Goal: Information Seeking & Learning: Learn about a topic

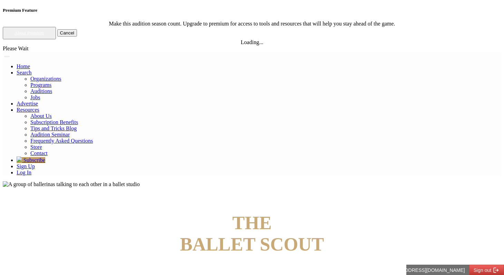
click at [31, 170] on link "Log In" at bounding box center [24, 173] width 15 height 6
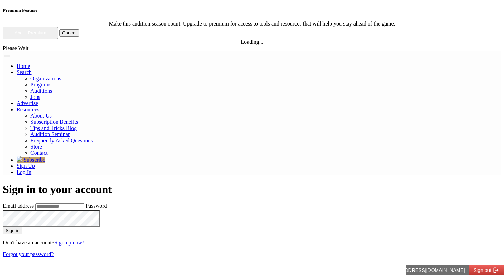
click at [84, 204] on input "Email address" at bounding box center [59, 207] width 49 height 7
click at [84, 204] on input "**********" at bounding box center [59, 207] width 49 height 7
type input "**********"
click at [3, 227] on button "Sign in" at bounding box center [13, 230] width 20 height 7
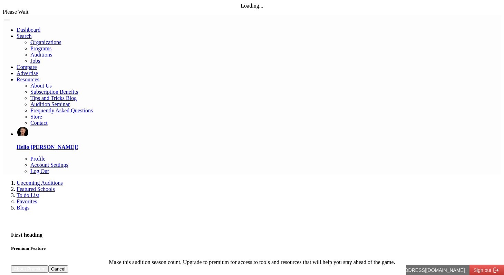
click at [29, 205] on link "Blogs" at bounding box center [23, 208] width 13 height 6
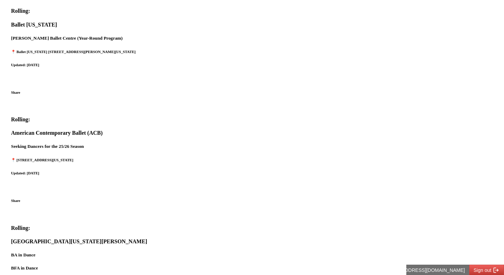
scroll to position [687, 0]
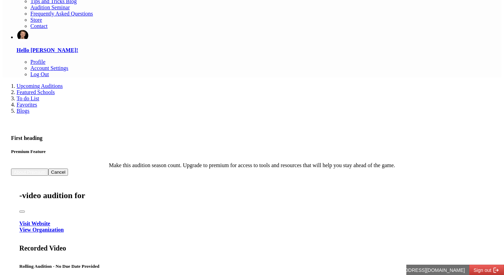
scroll to position [0, 0]
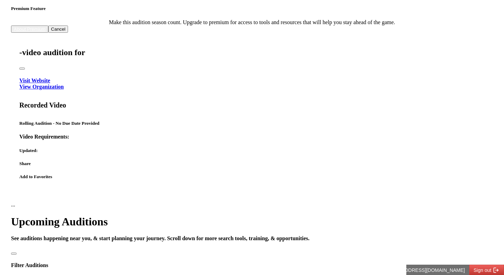
scroll to position [241, 0]
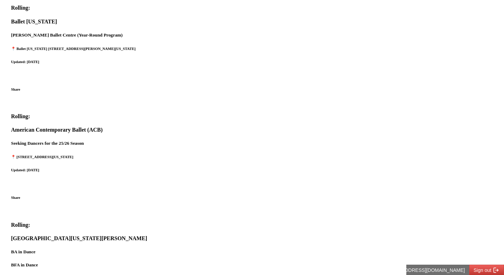
scroll to position [687, 0]
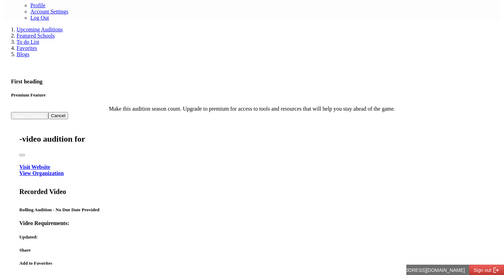
scroll to position [0, 0]
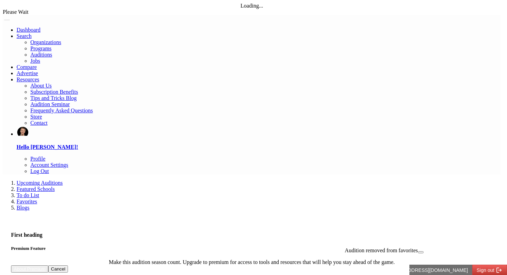
click at [68, 162] on link "Account Settings" at bounding box center [49, 165] width 38 height 6
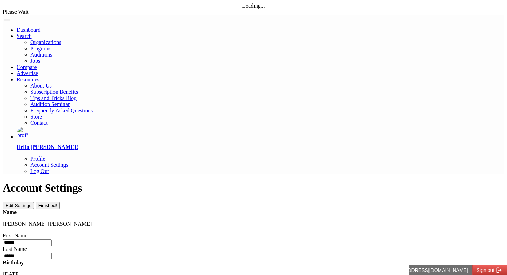
click at [46, 156] on link "Profile" at bounding box center [37, 159] width 15 height 6
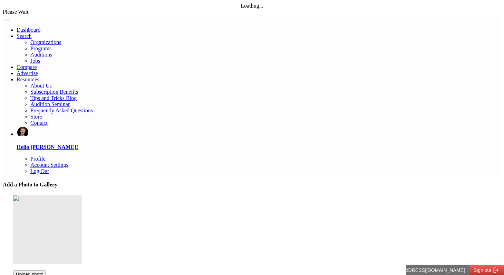
click at [40, 27] on link "Dashboard" at bounding box center [29, 30] width 24 height 6
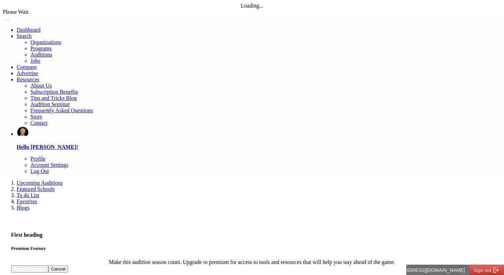
click at [37, 64] on link "Compare" at bounding box center [27, 67] width 20 height 6
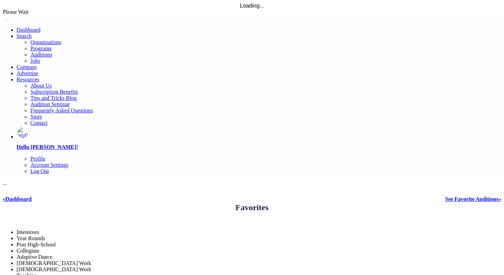
click at [38, 70] on link "Advertise" at bounding box center [27, 73] width 21 height 6
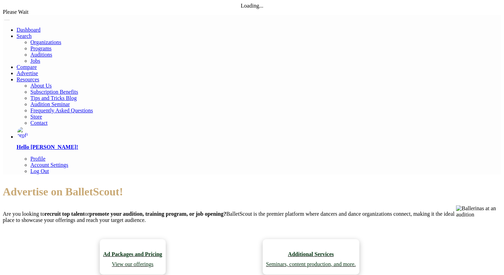
click at [39, 77] on link "Resources" at bounding box center [28, 80] width 23 height 6
click at [40, 27] on link "Dashboard" at bounding box center [29, 30] width 24 height 6
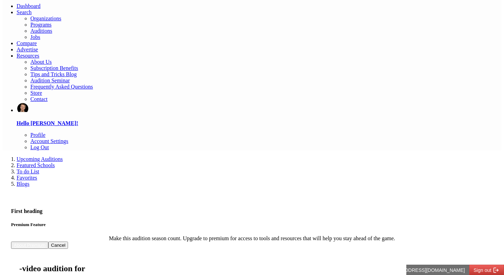
scroll to position [131, 0]
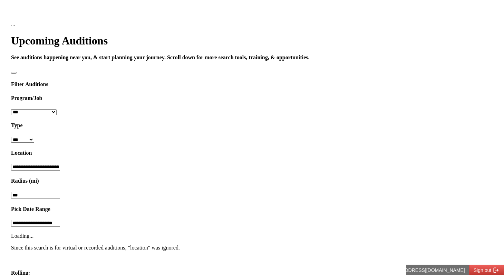
scroll to position [432, 0]
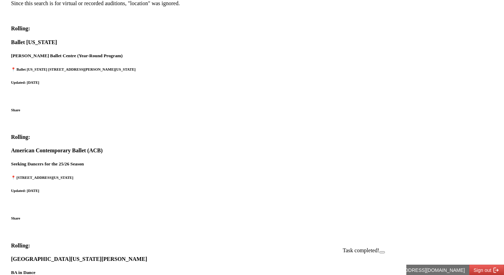
scroll to position [782, 0]
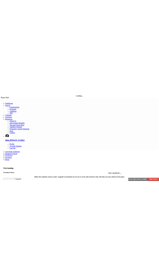
scroll to position [0, 0]
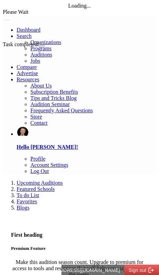
click at [45, 47] on button "Close" at bounding box center [42, 46] width 6 height 2
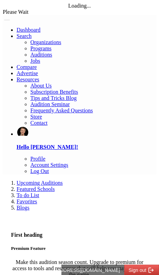
click at [55, 186] on link "Featured Schools" at bounding box center [36, 189] width 38 height 6
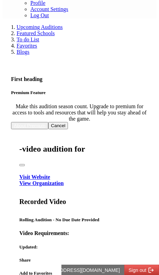
scroll to position [157, 0]
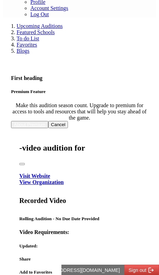
click at [29, 48] on link "Blogs" at bounding box center [23, 51] width 13 height 6
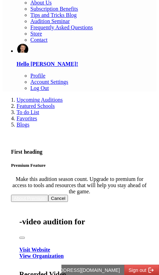
scroll to position [0, 0]
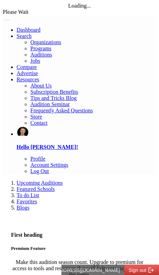
click at [39, 193] on link "To do List" at bounding box center [28, 196] width 23 height 6
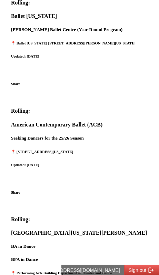
scroll to position [579, 0]
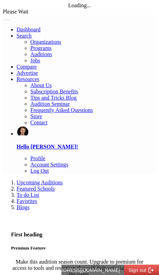
scroll to position [0, 0]
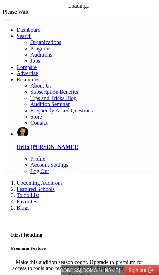
click at [55, 186] on link "Featured Schools" at bounding box center [36, 189] width 38 height 6
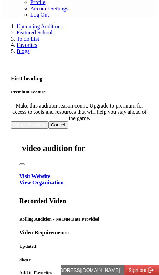
scroll to position [157, 0]
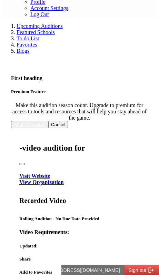
click at [55, 34] on link "Featured Schools" at bounding box center [36, 32] width 38 height 6
click at [39, 36] on link "To do List" at bounding box center [28, 39] width 23 height 6
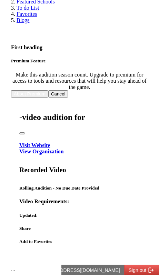
scroll to position [0, 0]
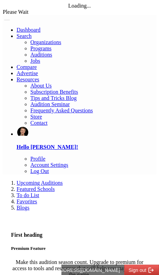
select select "*"
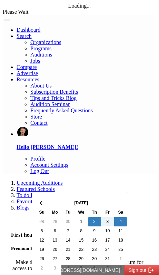
type input "**********"
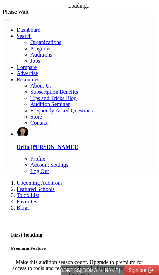
select select "*"
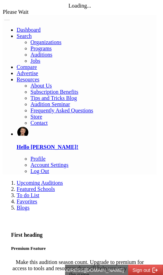
select select "*"
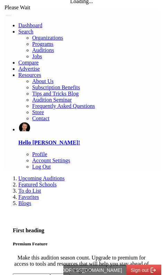
scroll to position [1, 0]
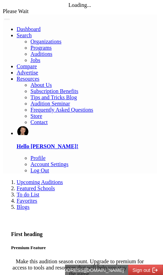
scroll to position [0, 0]
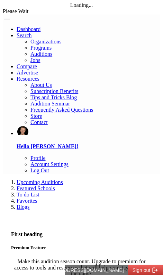
select select "*"
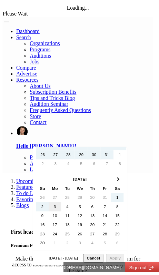
scroll to position [164, 0]
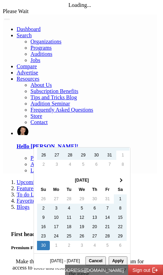
type input "**********"
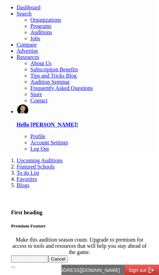
scroll to position [0, 0]
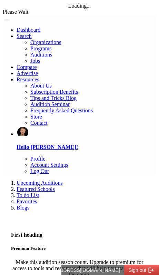
select select "*"
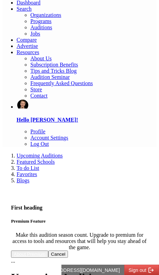
scroll to position [34, 0]
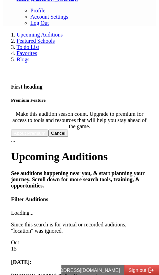
scroll to position [157, 0]
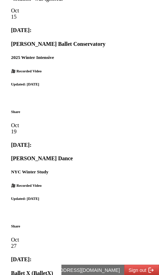
scroll to position [386, 0]
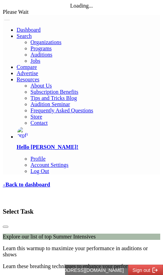
click at [18, 182] on link "‹ Back to dashboard" at bounding box center [26, 185] width 47 height 6
click at [45, 182] on link "‹ Back to dashboard" at bounding box center [26, 185] width 47 height 6
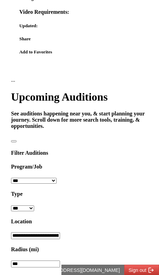
scroll to position [378, 0]
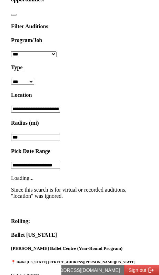
scroll to position [505, 0]
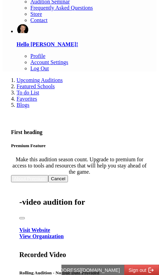
scroll to position [0, 0]
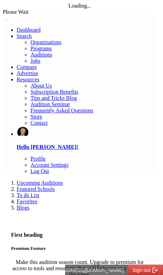
type input "*******"
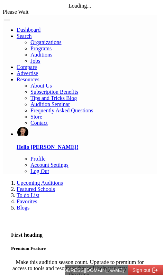
type input "*******"
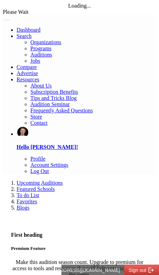
drag, startPoint x: 0, startPoint y: 78, endPoint x: 24, endPoint y: 190, distance: 115.0
drag, startPoint x: 3, startPoint y: 106, endPoint x: 18, endPoint y: 115, distance: 17.9
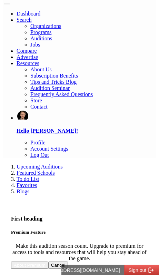
scroll to position [20, 0]
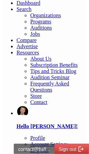
scroll to position [27, 0]
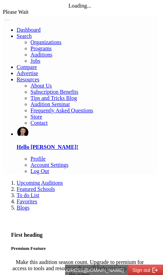
select select "*"
select select "**"
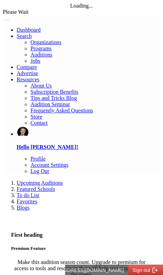
select select "**"
select select "*"
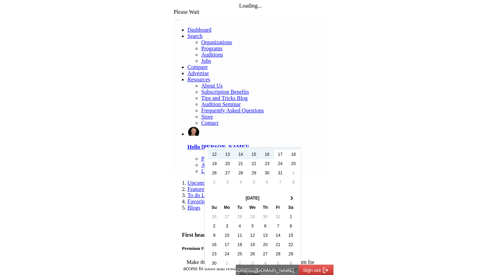
scroll to position [53, 0]
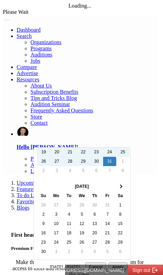
type input "**********"
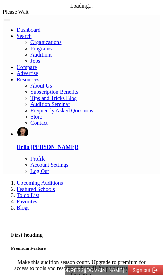
select select "**"
select select "*"
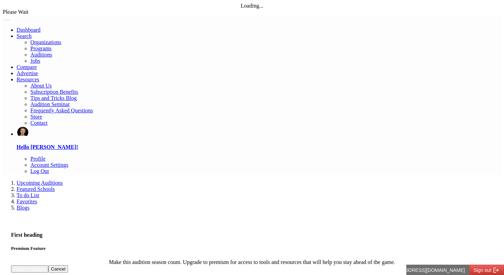
select select "**"
select select "*"
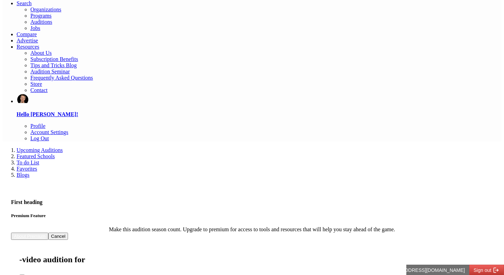
scroll to position [41, 0]
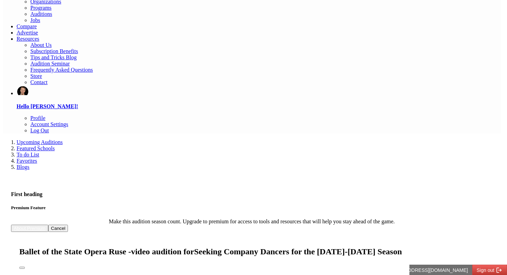
click at [25, 267] on button "Close" at bounding box center [22, 268] width 6 height 2
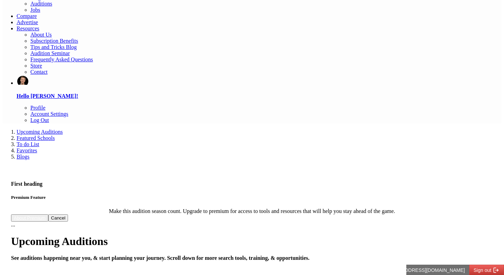
scroll to position [156, 0]
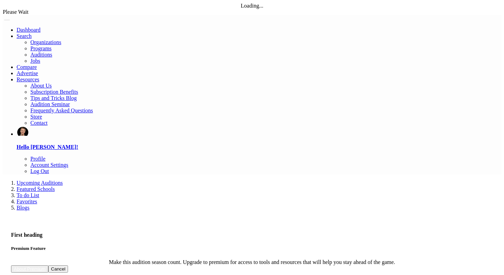
select select "**"
select select "*"
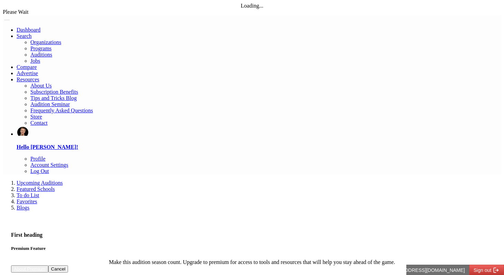
click at [55, 186] on link "Featured Schools" at bounding box center [36, 189] width 38 height 6
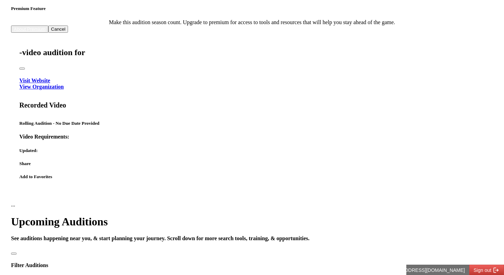
scroll to position [241, 0]
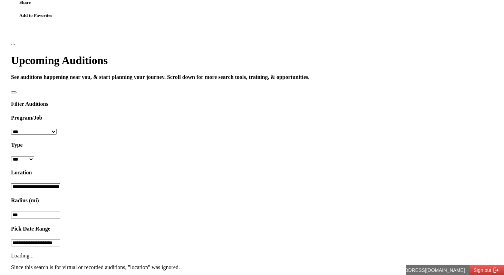
scroll to position [403, 0]
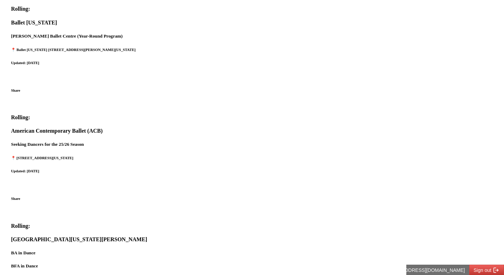
scroll to position [687, 0]
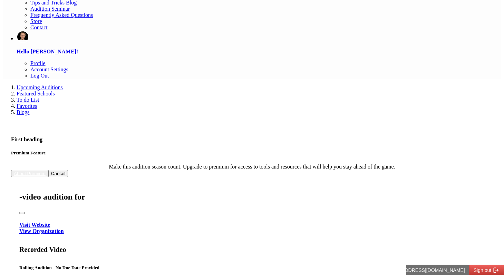
click at [29, 109] on link "Blogs" at bounding box center [23, 112] width 13 height 6
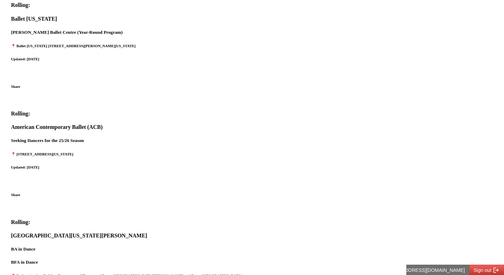
scroll to position [696, 0]
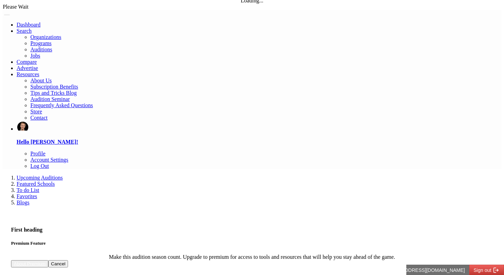
scroll to position [0, 0]
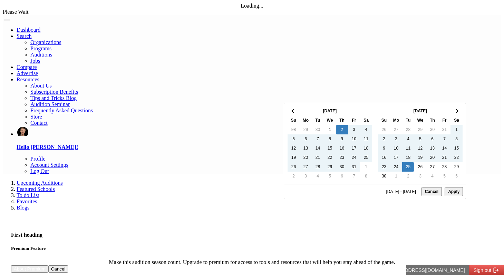
type input "**********"
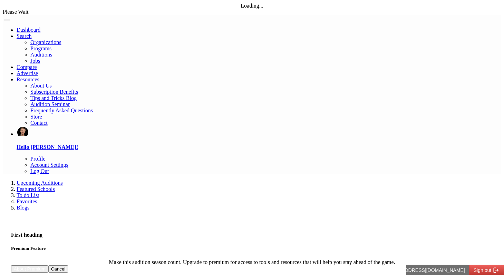
click at [55, 186] on link "Featured Schools" at bounding box center [36, 189] width 38 height 6
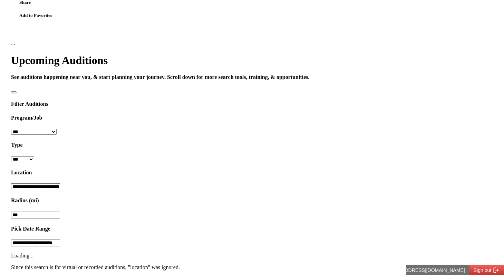
scroll to position [403, 0]
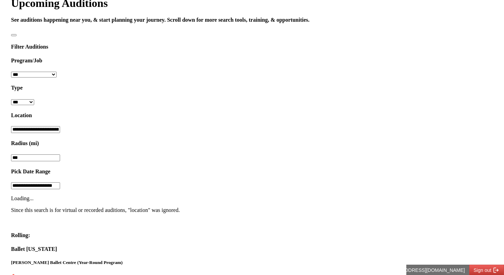
scroll to position [521, 0]
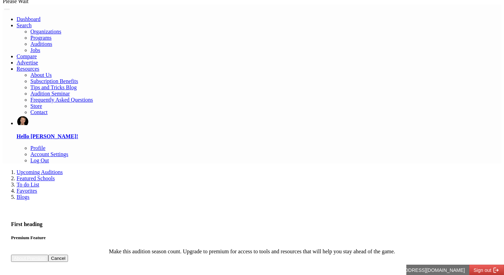
scroll to position [0, 0]
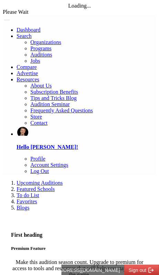
drag, startPoint x: 10, startPoint y: 87, endPoint x: 36, endPoint y: 79, distance: 26.3
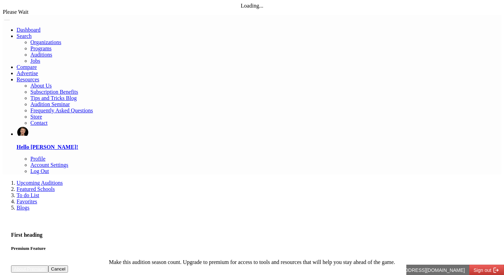
click at [55, 186] on link "Featured Schools" at bounding box center [36, 189] width 38 height 6
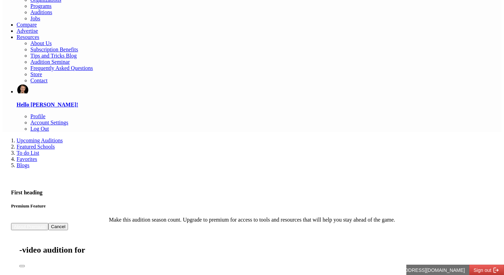
scroll to position [50, 0]
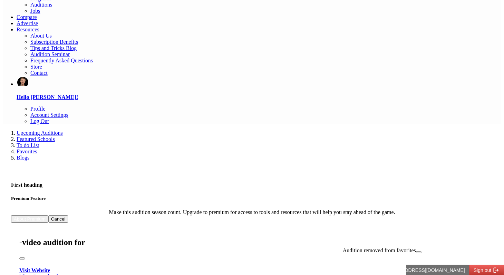
scroll to position [0, 0]
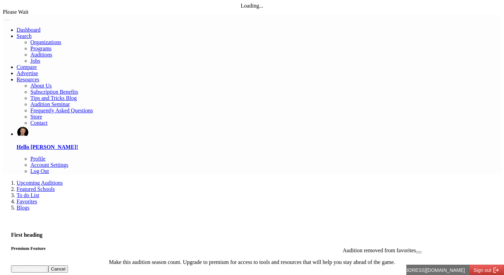
click at [49, 168] on link "Log Out" at bounding box center [39, 171] width 19 height 6
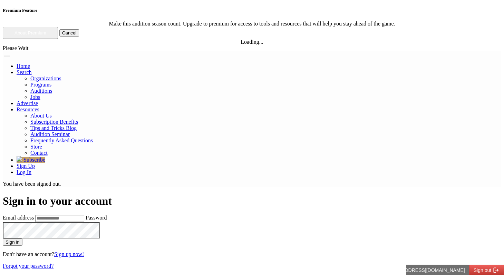
click at [84, 215] on input "Email address" at bounding box center [59, 218] width 49 height 7
type input "**********"
click at [3, 239] on button "Sign in" at bounding box center [13, 242] width 20 height 7
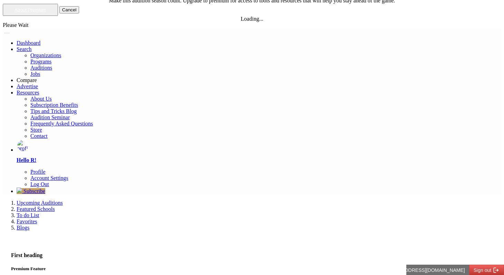
scroll to position [26, 0]
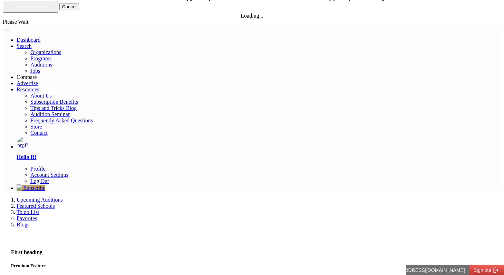
select select "*"
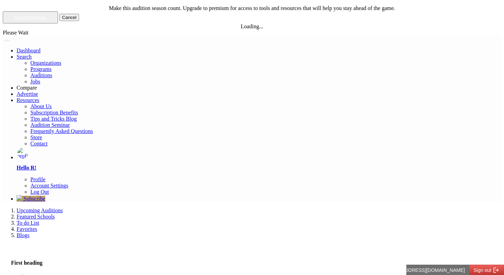
scroll to position [14, 0]
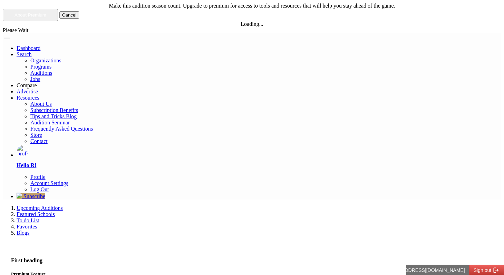
scroll to position [19, 0]
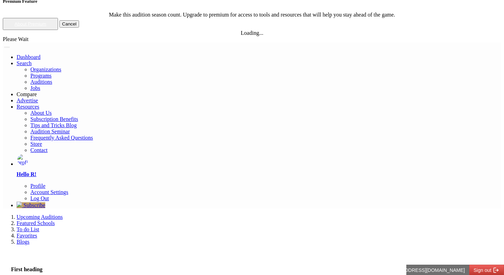
scroll to position [10, 0]
select select "*"
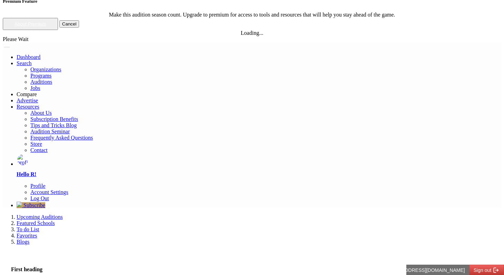
scroll to position [0, 0]
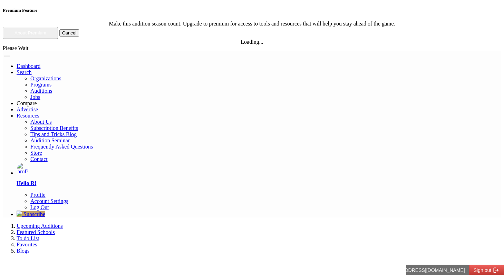
select select
click at [52, 88] on link "Auditions" at bounding box center [41, 91] width 22 height 6
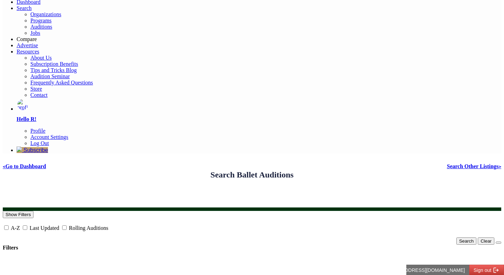
scroll to position [77, 0]
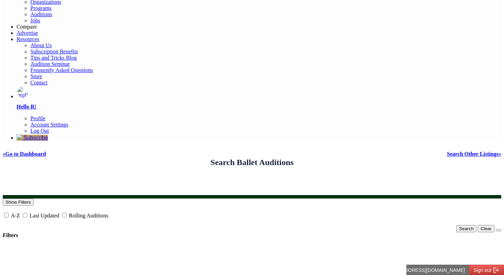
type input "**********"
type input "***"
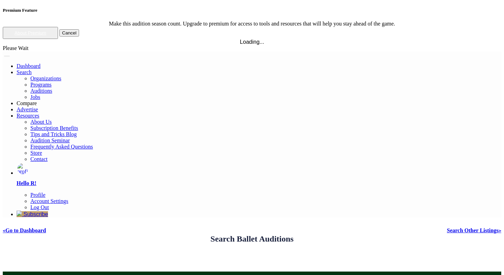
type input "**********"
type input "***"
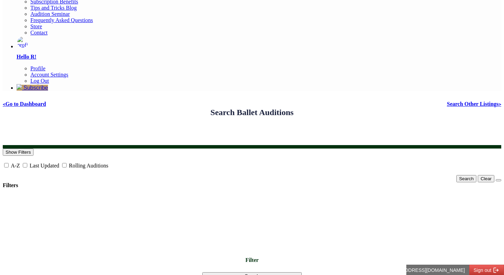
scroll to position [117, 0]
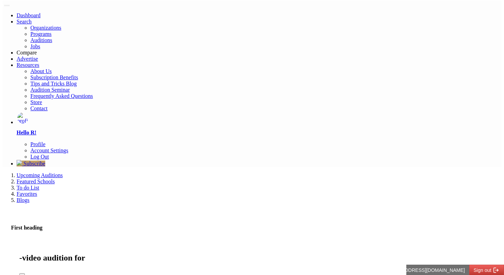
scroll to position [52, 0]
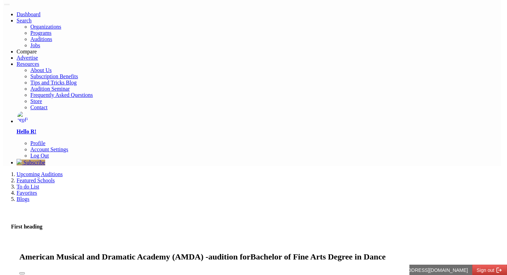
click at [432, 269] on div at bounding box center [251, 272] width 465 height 6
click at [25, 273] on button "Close" at bounding box center [22, 274] width 6 height 2
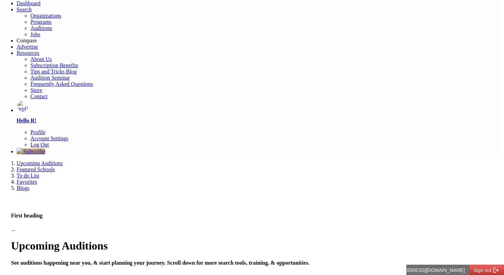
scroll to position [64, 0]
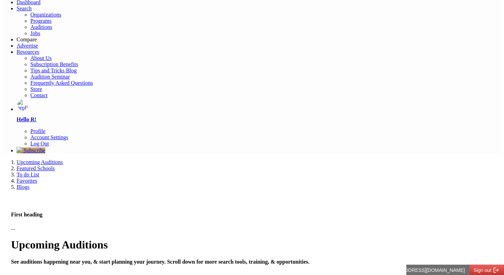
click at [49, 141] on link "Log Out" at bounding box center [39, 144] width 19 height 6
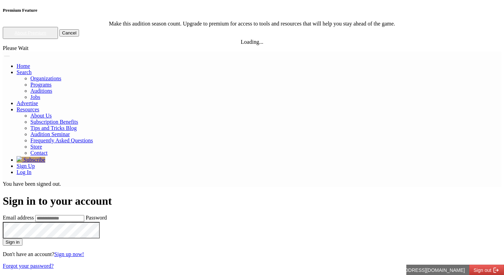
click at [84, 215] on input "Email address" at bounding box center [59, 218] width 49 height 7
click at [84, 215] on input "**********" at bounding box center [59, 218] width 49 height 7
type input "**********"
click at [3, 239] on button "Sign in" at bounding box center [13, 242] width 20 height 7
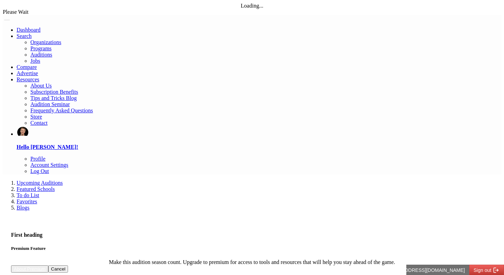
click at [49, 168] on link "Log Out" at bounding box center [39, 171] width 19 height 6
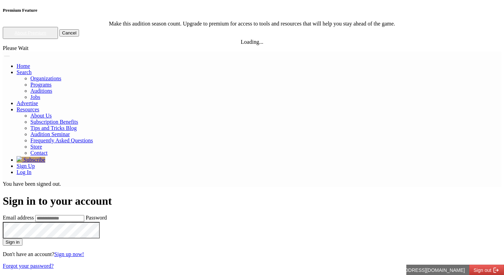
click at [84, 215] on input "Email address" at bounding box center [59, 218] width 49 height 7
click at [84, 215] on input "**********" at bounding box center [59, 218] width 49 height 7
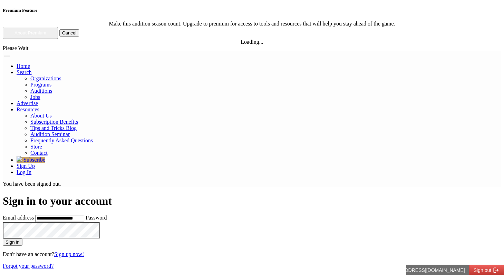
click at [84, 215] on input "**********" at bounding box center [59, 218] width 49 height 7
type input "**********"
click at [3, 239] on button "Sign in" at bounding box center [13, 242] width 20 height 7
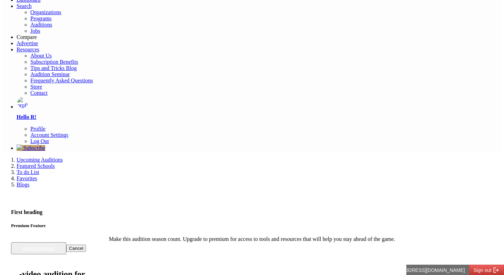
scroll to position [30, 0]
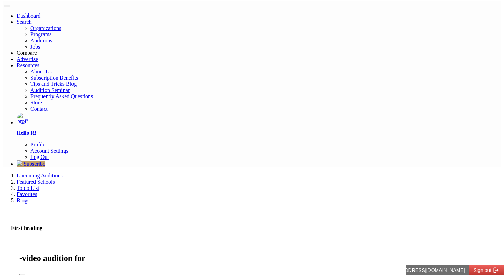
scroll to position [0, 0]
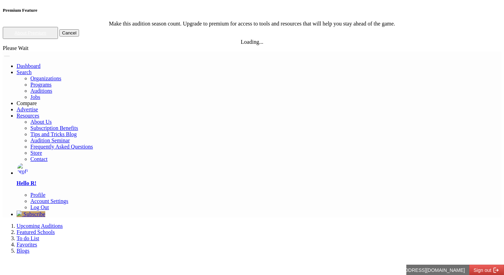
click at [36, 181] on link "Hello R!" at bounding box center [27, 184] width 20 height 6
click at [49, 205] on link "Log Out" at bounding box center [39, 208] width 19 height 6
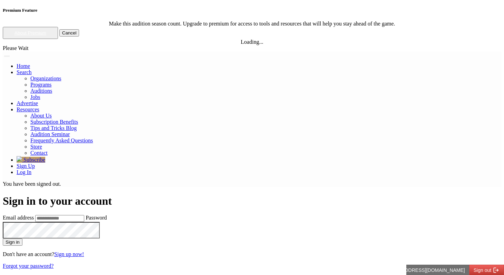
click at [84, 215] on input "Email address" at bounding box center [59, 218] width 49 height 7
type input "**********"
click at [3, 239] on button "Sign in" at bounding box center [13, 242] width 20 height 7
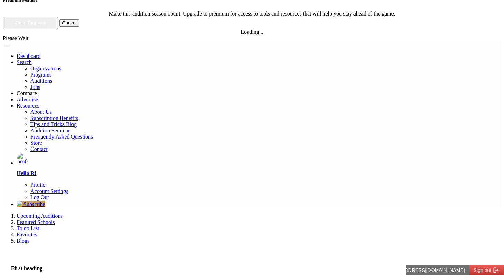
scroll to position [9, 0]
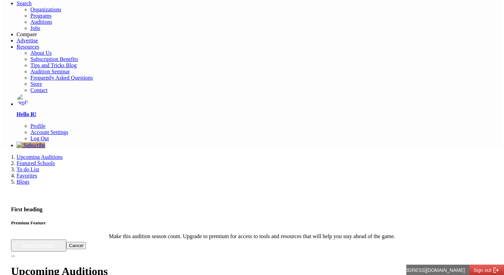
click at [55, 161] on link "Featured Schools" at bounding box center [36, 164] width 38 height 6
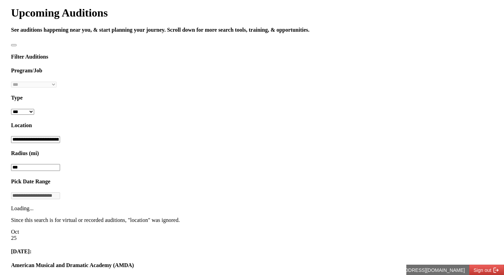
scroll to position [330, 0]
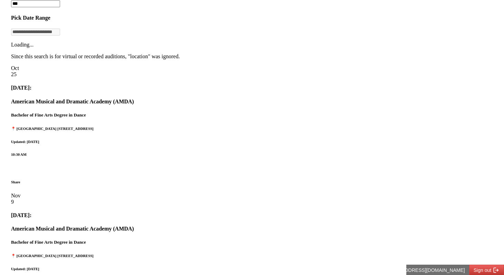
scroll to position [493, 0]
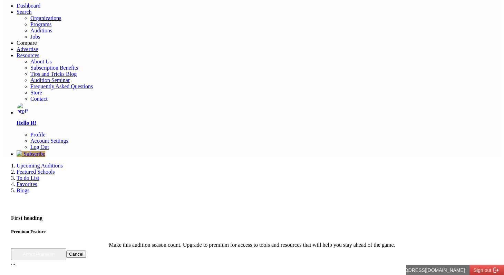
scroll to position [0, 0]
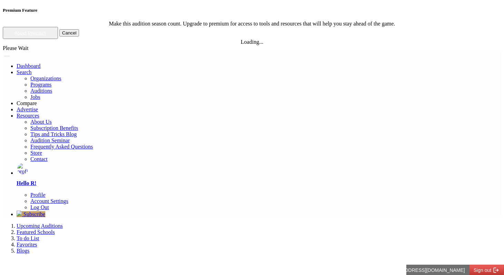
drag, startPoint x: 180, startPoint y: 53, endPoint x: 281, endPoint y: 67, distance: 102.5
click at [49, 205] on link "Log Out" at bounding box center [39, 208] width 19 height 6
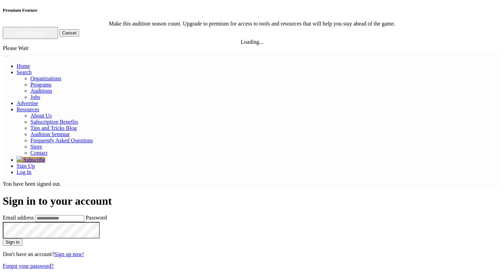
click at [84, 215] on input "Email address" at bounding box center [59, 218] width 49 height 7
click at [84, 215] on input "**********" at bounding box center [59, 218] width 49 height 7
type input "**********"
click at [3, 239] on button "Sign in" at bounding box center [13, 242] width 20 height 7
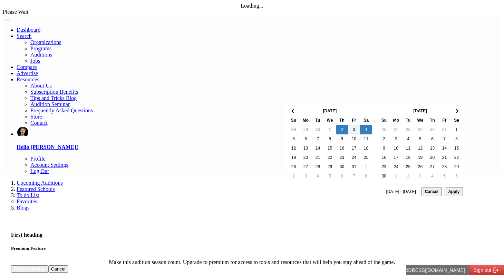
drag, startPoint x: 338, startPoint y: 93, endPoint x: 405, endPoint y: 89, distance: 67.4
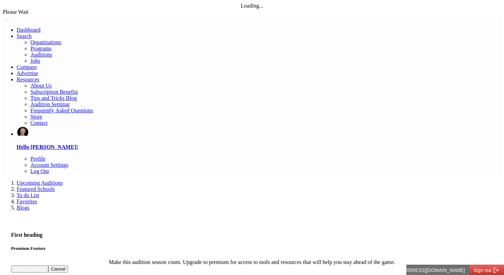
drag, startPoint x: 31, startPoint y: 103, endPoint x: 37, endPoint y: 104, distance: 6.0
drag, startPoint x: 37, startPoint y: 104, endPoint x: 202, endPoint y: 251, distance: 220.6
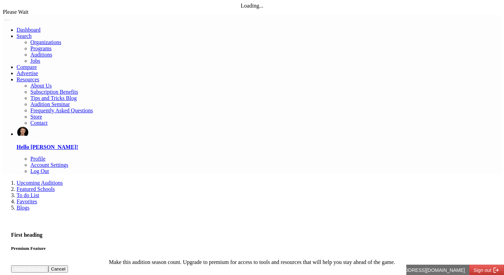
drag, startPoint x: 139, startPoint y: 242, endPoint x: 17, endPoint y: 98, distance: 189.4
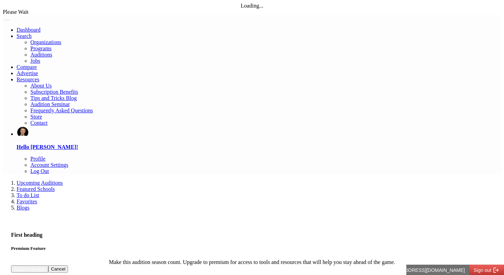
drag, startPoint x: 21, startPoint y: 104, endPoint x: 173, endPoint y: 246, distance: 208.1
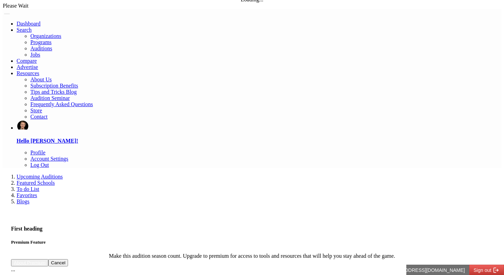
click at [49, 162] on link "Log Out" at bounding box center [39, 165] width 19 height 6
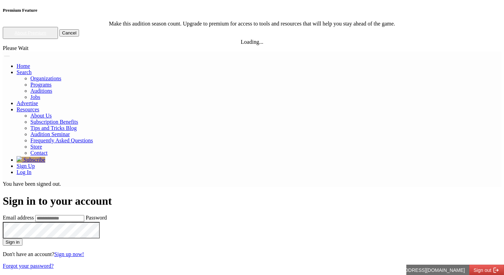
click at [84, 215] on input "Email address" at bounding box center [59, 218] width 49 height 7
type input "**********"
click at [22, 239] on button "Sign in" at bounding box center [13, 242] width 20 height 7
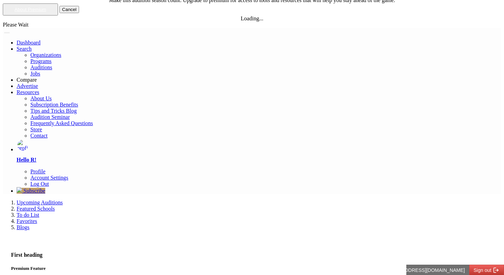
scroll to position [14, 0]
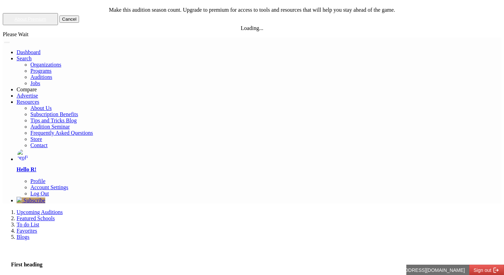
drag, startPoint x: 345, startPoint y: 79, endPoint x: 381, endPoint y: 72, distance: 36.8
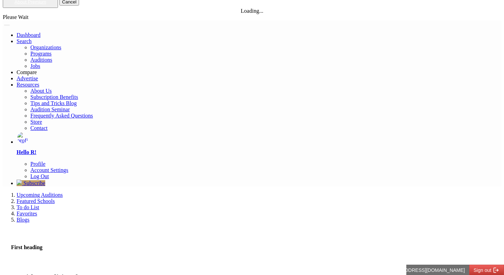
scroll to position [31, 0]
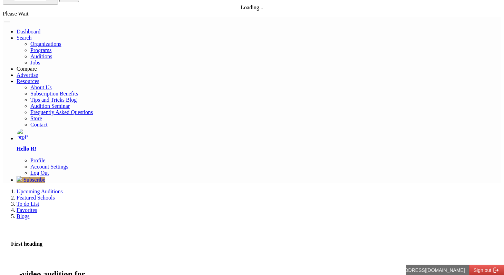
scroll to position [0, 0]
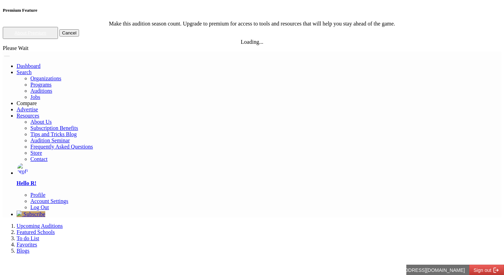
click at [49, 205] on link "Log Out" at bounding box center [39, 208] width 19 height 6
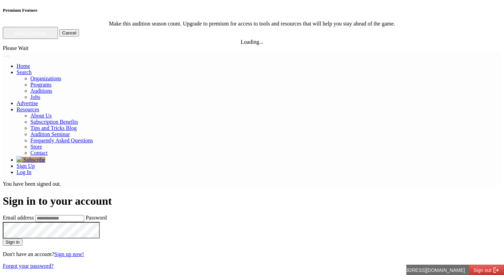
click at [84, 215] on input "Email address" at bounding box center [59, 218] width 49 height 7
click at [84, 215] on input "**********" at bounding box center [59, 218] width 49 height 7
type input "**********"
click at [3, 239] on button "Sign in" at bounding box center [13, 242] width 20 height 7
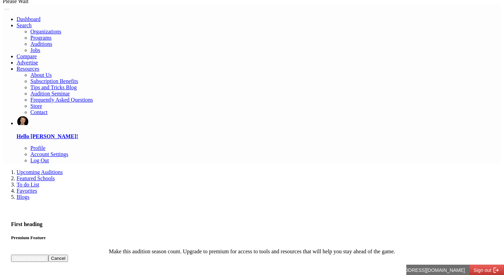
scroll to position [10, 0]
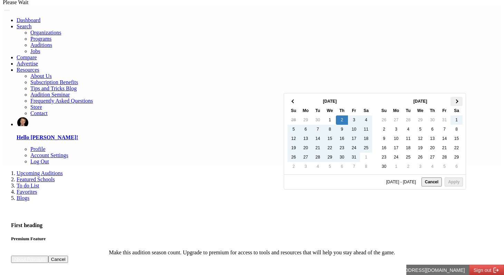
click at [451, 100] on th at bounding box center [457, 101] width 12 height 9
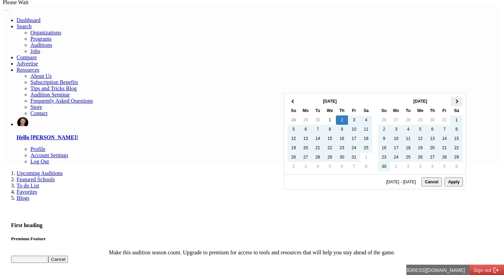
click at [451, 102] on th at bounding box center [457, 101] width 12 height 9
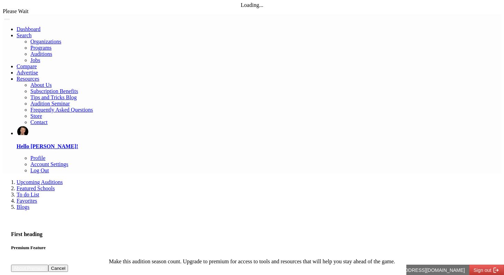
scroll to position [0, 0]
drag, startPoint x: 178, startPoint y: 54, endPoint x: 207, endPoint y: 58, distance: 29.2
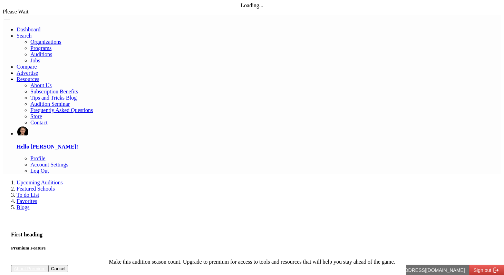
drag, startPoint x: 189, startPoint y: 57, endPoint x: 263, endPoint y: 71, distance: 75.2
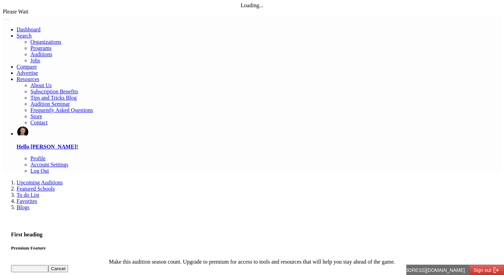
drag, startPoint x: 184, startPoint y: 55, endPoint x: 444, endPoint y: 73, distance: 260.6
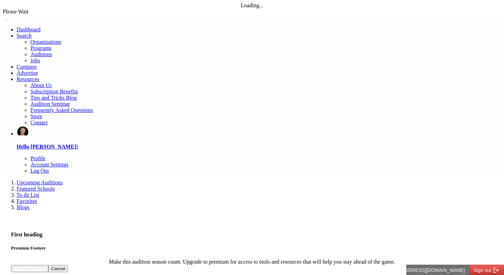
drag, startPoint x: 444, startPoint y: 73, endPoint x: 159, endPoint y: 56, distance: 285.6
drag, startPoint x: 183, startPoint y: 52, endPoint x: 442, endPoint y: 70, distance: 259.8
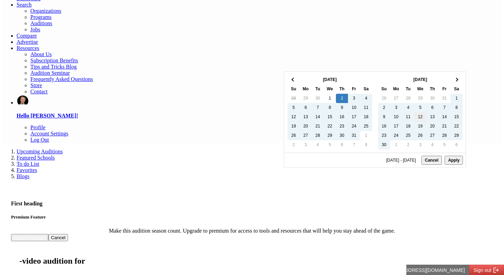
scroll to position [25, 0]
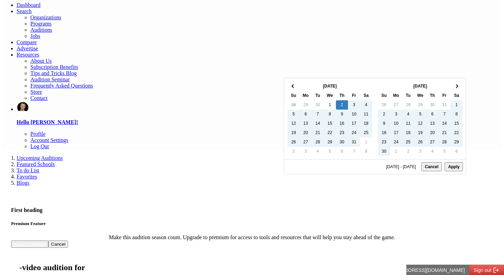
click at [451, 83] on th at bounding box center [457, 86] width 12 height 9
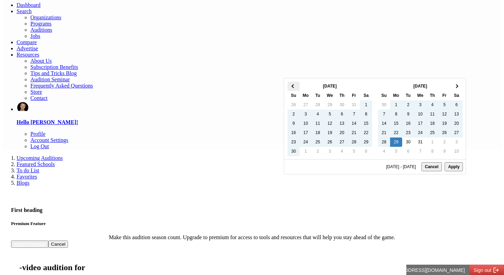
click at [290, 86] on th at bounding box center [294, 86] width 12 height 9
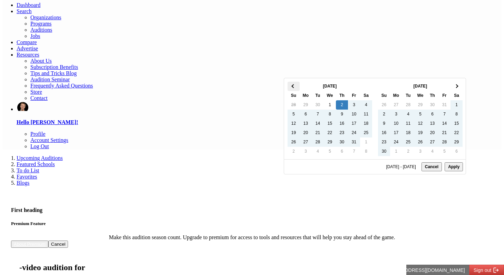
click at [294, 82] on th at bounding box center [294, 86] width 12 height 9
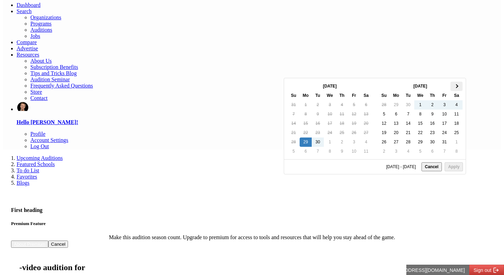
click at [451, 89] on th at bounding box center [457, 86] width 12 height 9
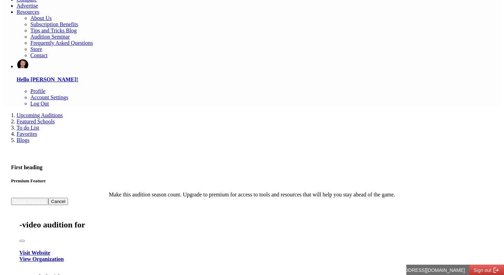
scroll to position [0, 0]
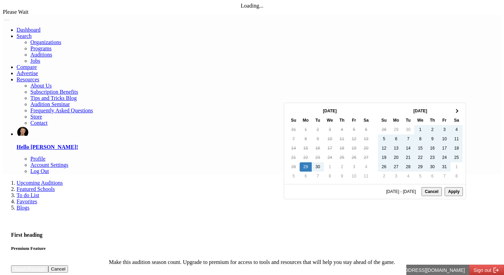
click at [451, 110] on th at bounding box center [457, 111] width 12 height 9
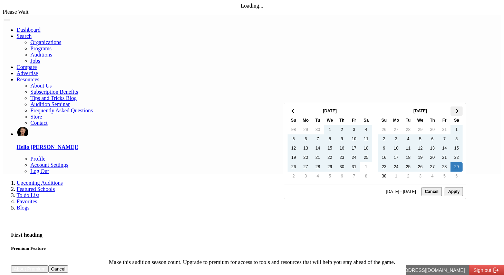
click at [455, 110] on span at bounding box center [457, 111] width 4 height 4
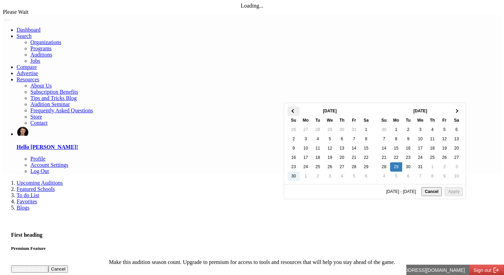
click at [295, 109] on th at bounding box center [294, 111] width 12 height 9
click at [455, 110] on span at bounding box center [457, 111] width 4 height 4
click at [288, 111] on th at bounding box center [294, 111] width 12 height 9
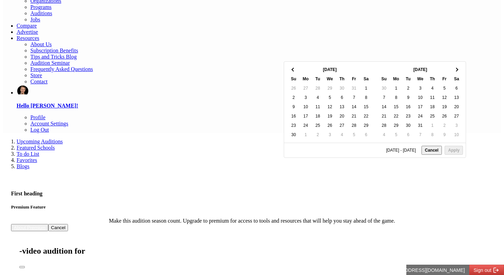
scroll to position [38, 0]
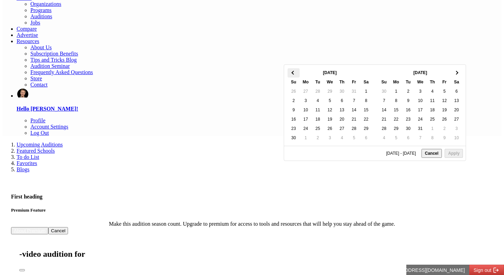
click at [291, 74] on th at bounding box center [294, 72] width 12 height 9
click at [451, 70] on th at bounding box center [457, 72] width 12 height 9
click at [291, 74] on th at bounding box center [294, 72] width 12 height 9
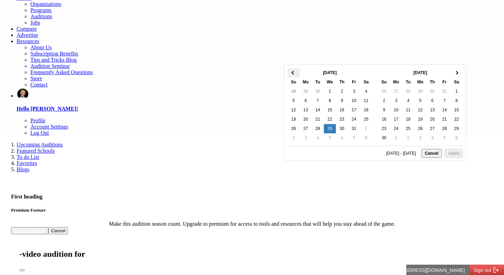
click at [297, 75] on th at bounding box center [294, 72] width 12 height 9
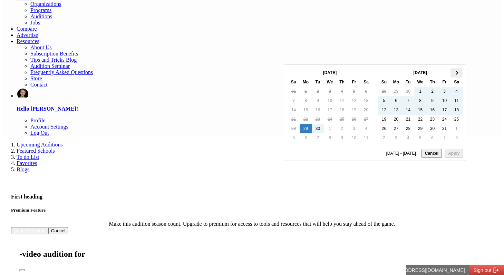
click at [451, 73] on th at bounding box center [457, 72] width 12 height 9
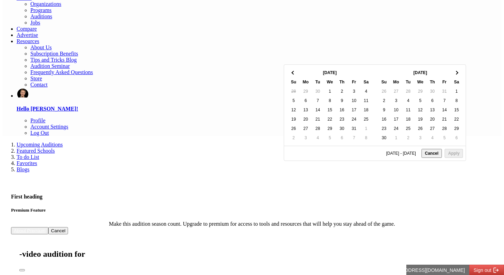
click at [451, 73] on th at bounding box center [457, 72] width 12 height 9
click at [451, 74] on th at bounding box center [457, 72] width 12 height 9
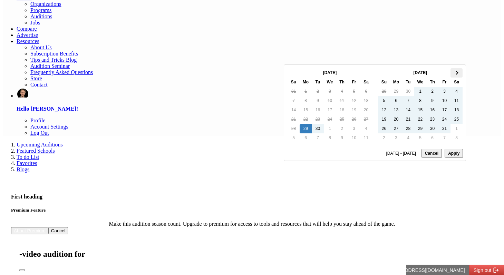
click at [451, 69] on th at bounding box center [457, 72] width 12 height 9
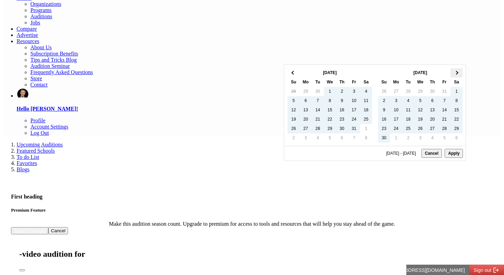
click at [451, 70] on th at bounding box center [457, 72] width 12 height 9
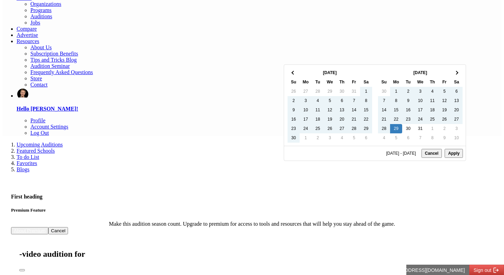
type input "**********"
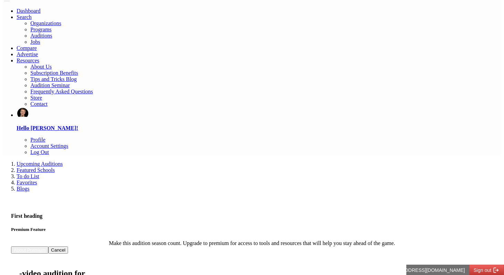
scroll to position [8, 0]
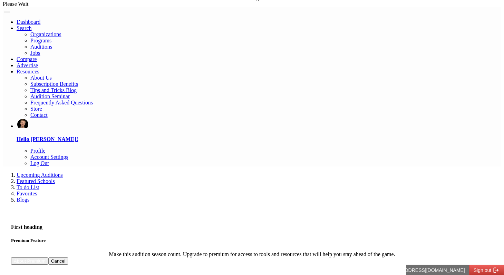
click at [52, 47] on link "Auditions" at bounding box center [41, 47] width 22 height 6
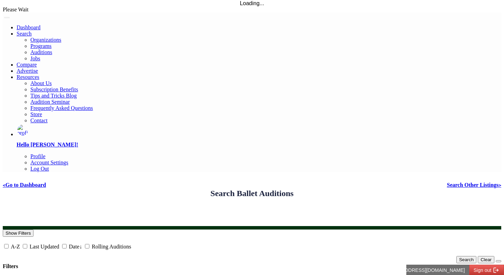
click at [61, 37] on link "Organizations" at bounding box center [45, 40] width 31 height 6
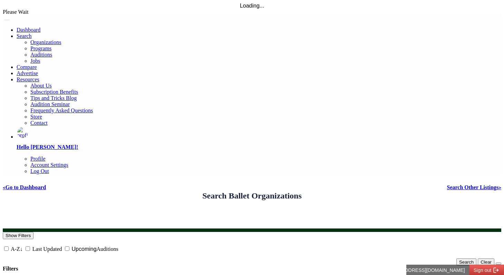
click at [52, 53] on link "Auditions" at bounding box center [41, 55] width 22 height 6
click at [46, 185] on link "< Go to Dashboard" at bounding box center [24, 188] width 43 height 6
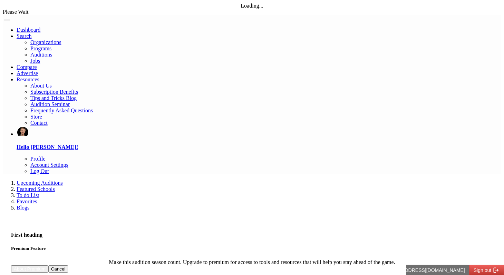
drag, startPoint x: 153, startPoint y: 51, endPoint x: 179, endPoint y: 55, distance: 26.6
drag, startPoint x: 179, startPoint y: 55, endPoint x: 153, endPoint y: 66, distance: 28.5
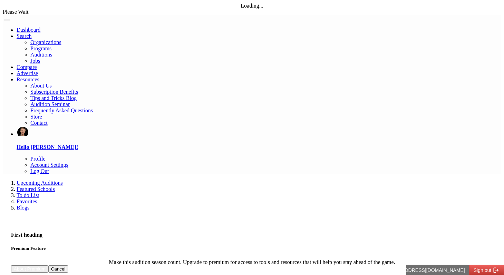
drag, startPoint x: 167, startPoint y: 54, endPoint x: 222, endPoint y: 55, distance: 54.9
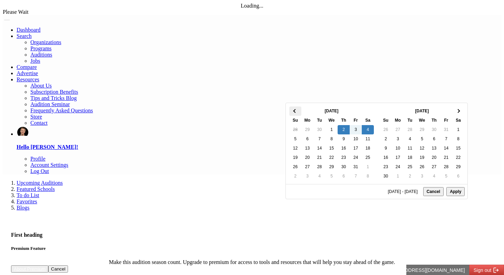
click at [296, 113] on th at bounding box center [295, 111] width 12 height 9
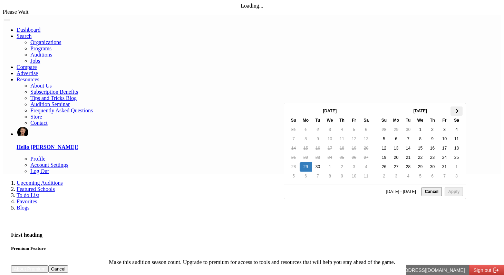
click at [451, 115] on th at bounding box center [457, 111] width 12 height 9
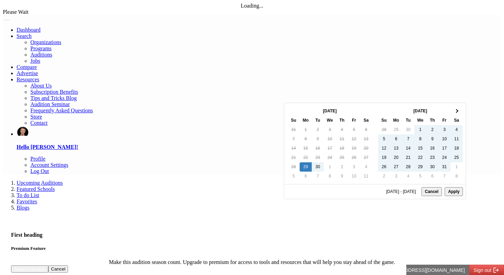
type input "**********"
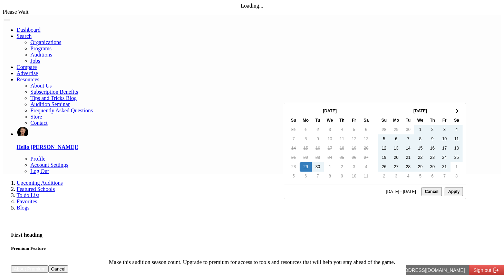
type input "**********"
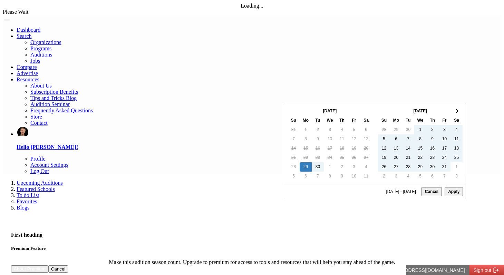
type input "**********"
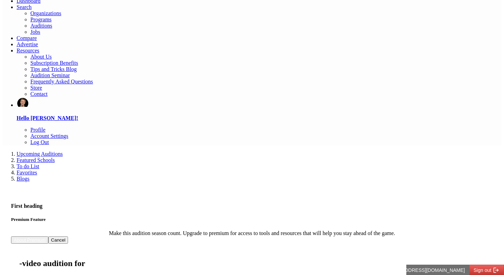
scroll to position [29, 0]
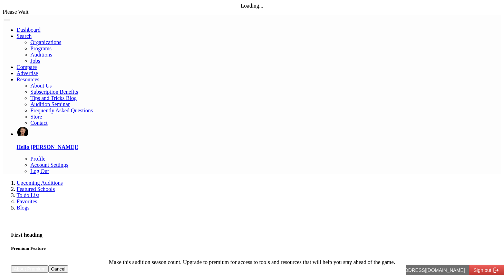
select select "*"
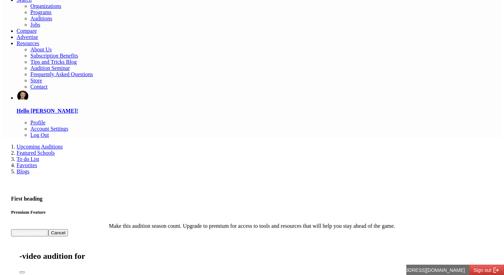
scroll to position [15, 0]
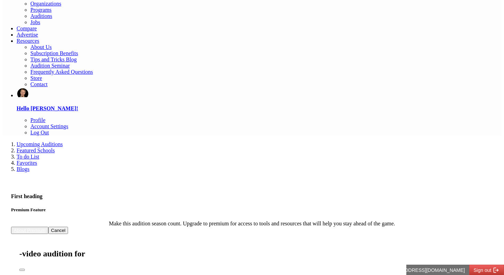
scroll to position [28, 0]
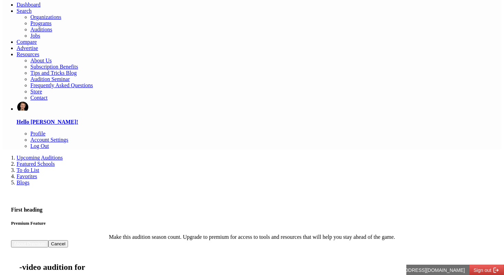
scroll to position [31, 0]
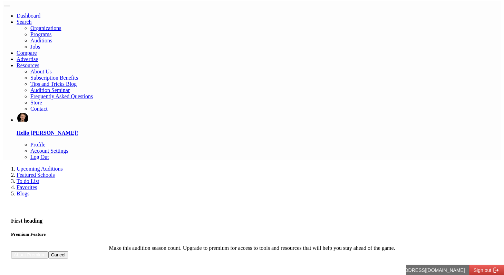
scroll to position [10, 0]
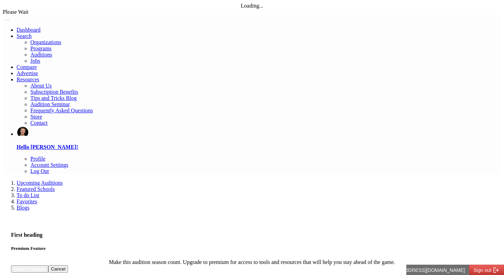
drag, startPoint x: 183, startPoint y: 57, endPoint x: 442, endPoint y: 72, distance: 259.7
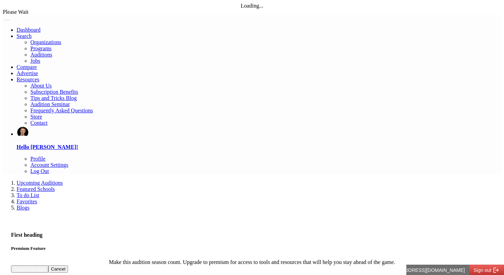
drag, startPoint x: 442, startPoint y: 72, endPoint x: 171, endPoint y: 50, distance: 272.2
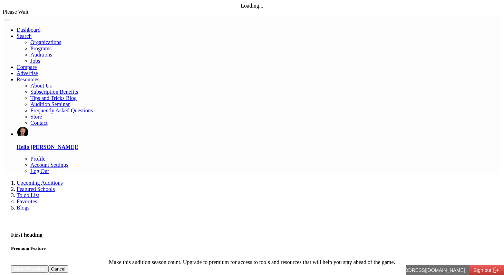
type input "**********"
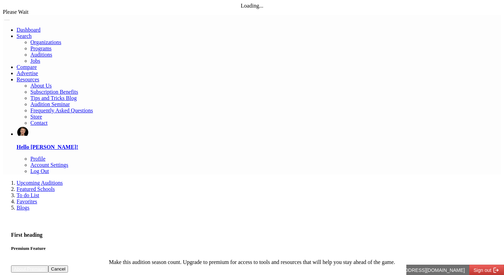
select select "*"
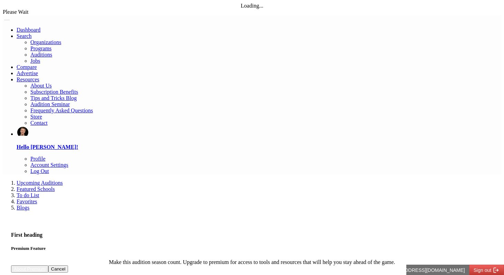
select select
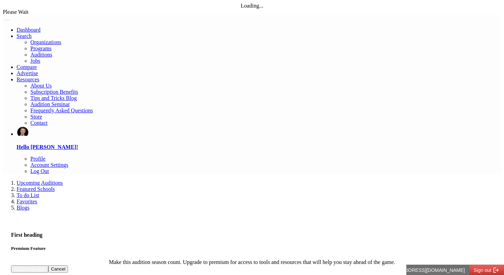
type input "***"
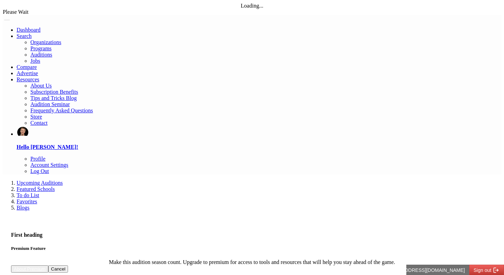
type input "*****"
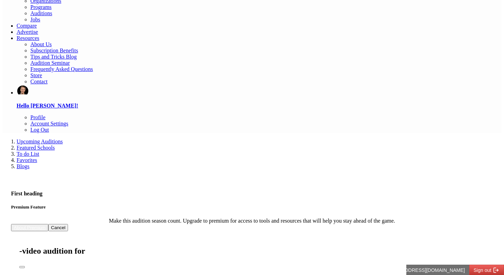
scroll to position [36, 0]
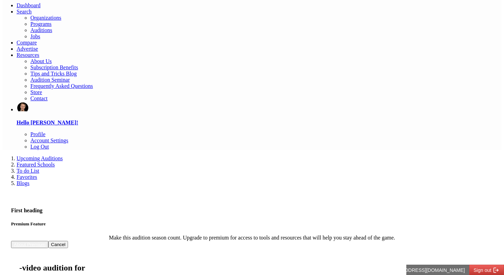
scroll to position [21, 0]
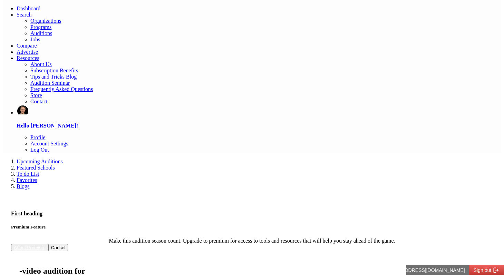
type input "*"
type input "****"
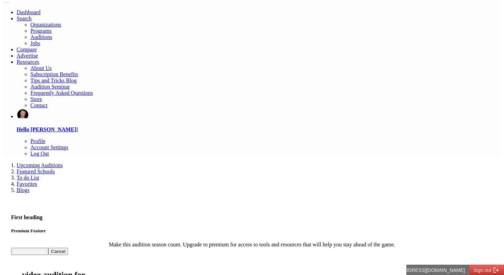
scroll to position [0, 0]
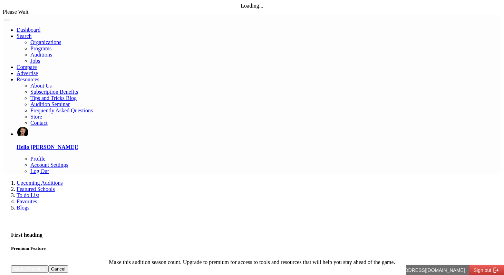
click at [55, 186] on link "Featured Schools" at bounding box center [36, 189] width 38 height 6
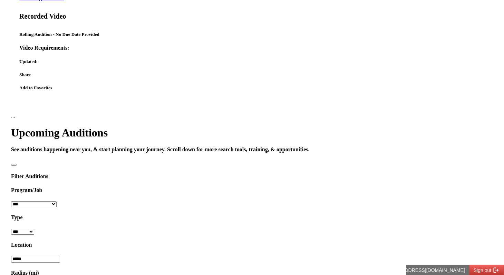
scroll to position [330, 0]
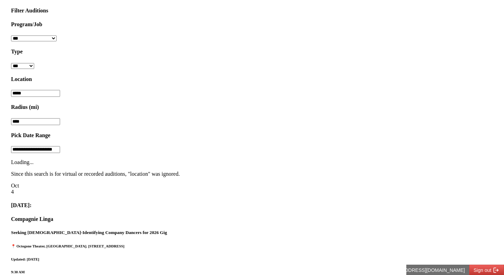
scroll to position [489, 0]
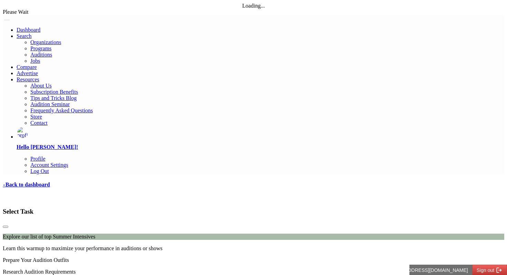
click at [50, 182] on link "‹ Back to dashboard" at bounding box center [26, 185] width 47 height 6
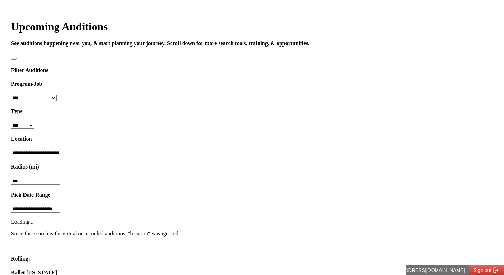
scroll to position [421, 0]
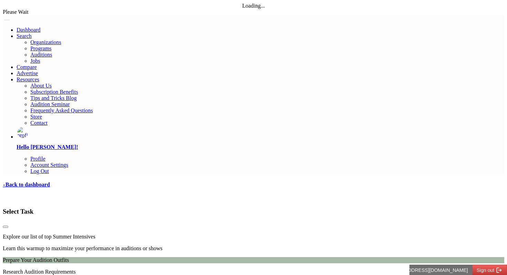
click at [50, 182] on link "‹ Back to dashboard" at bounding box center [26, 185] width 47 height 6
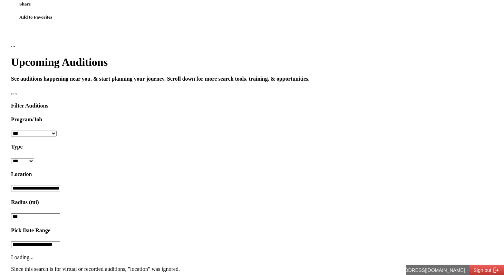
scroll to position [399, 0]
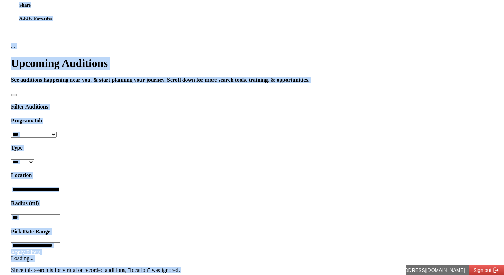
drag, startPoint x: 253, startPoint y: 39, endPoint x: 385, endPoint y: 51, distance: 132.4
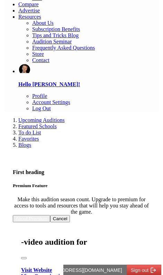
scroll to position [0, 0]
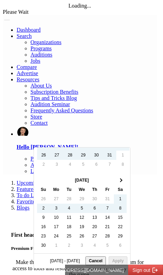
scroll to position [93, 0]
click at [116, 185] on th at bounding box center [120, 180] width 13 height 9
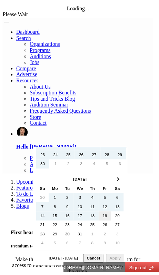
scroll to position [187, 0]
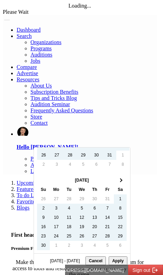
click at [108, 261] on button "Apply" at bounding box center [117, 261] width 18 height 9
type input "**********"
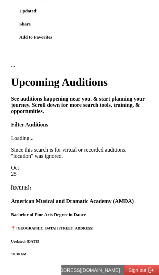
scroll to position [397, 0]
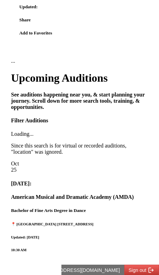
drag, startPoint x: 10, startPoint y: 104, endPoint x: 77, endPoint y: 113, distance: 68.3
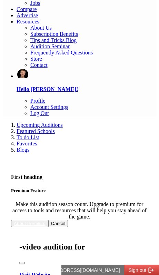
scroll to position [42, 0]
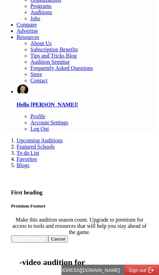
drag, startPoint x: 10, startPoint y: 134, endPoint x: 149, endPoint y: 133, distance: 139.1
drag, startPoint x: 149, startPoint y: 133, endPoint x: 116, endPoint y: 133, distance: 32.5
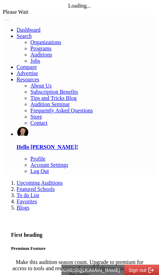
click at [55, 186] on link "Featured Schools" at bounding box center [36, 189] width 38 height 6
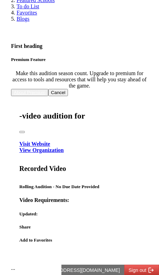
click at [39, 9] on link "To do List" at bounding box center [28, 6] width 23 height 6
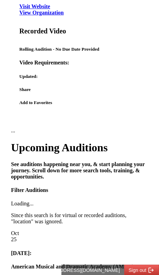
scroll to position [327, 0]
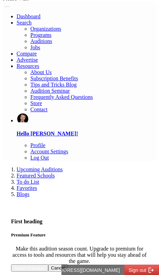
scroll to position [0, 0]
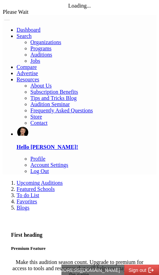
drag, startPoint x: 10, startPoint y: 176, endPoint x: 130, endPoint y: 234, distance: 133.6
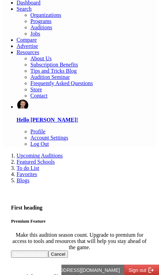
scroll to position [37, 0]
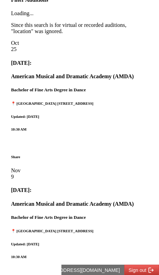
scroll to position [0, 0]
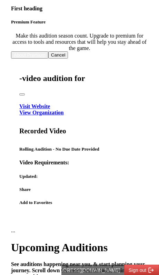
scroll to position [260, 0]
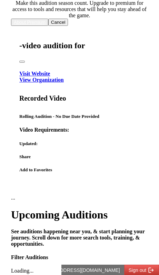
drag, startPoint x: 19, startPoint y: 109, endPoint x: 72, endPoint y: 137, distance: 59.9
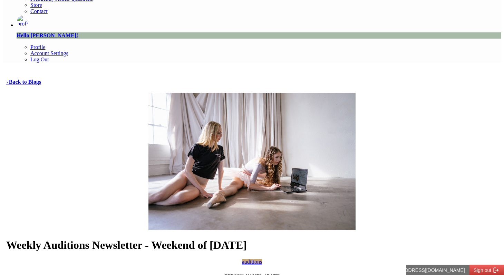
scroll to position [122, 0]
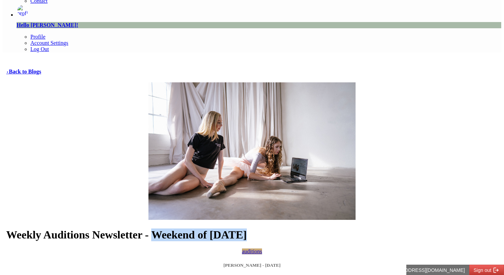
drag, startPoint x: 272, startPoint y: 83, endPoint x: 358, endPoint y: 92, distance: 85.8
click at [358, 229] on h1 "Weekly Auditions Newsletter - Weekend of [DATE]" at bounding box center [252, 235] width 492 height 13
click at [209, 229] on h1 "Weekly Auditions Newsletter - Weekend of [DATE]" at bounding box center [252, 235] width 492 height 13
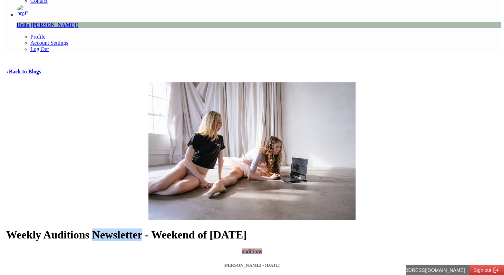
click at [209, 229] on h1 "Weekly Auditions Newsletter - Weekend of [DATE]" at bounding box center [252, 235] width 492 height 13
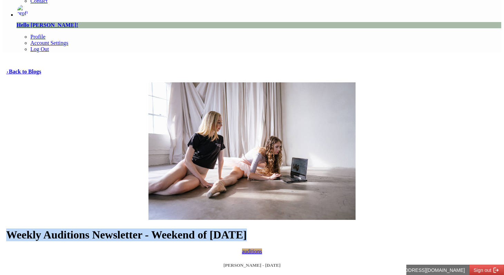
click at [209, 229] on h1 "Weekly Auditions Newsletter - Weekend of [DATE]" at bounding box center [252, 235] width 492 height 13
copy div "Weekly Auditions Newsletter - Weekend of [DATE]"
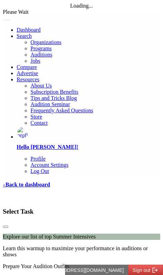
click at [19, 182] on link "‹ Back to dashboard" at bounding box center [26, 185] width 47 height 6
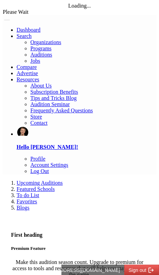
click at [7, 20] on span "Toggle navigation" at bounding box center [7, 20] width 0 height 0
click at [39, 83] on link "Resources" at bounding box center [28, 80] width 23 height 6
click at [30, 101] on link "Tips and Tricks Blog" at bounding box center [53, 98] width 46 height 6
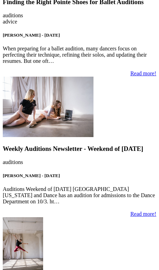
scroll to position [589, 0]
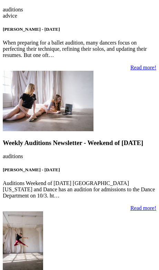
click at [43, 211] on img at bounding box center [23, 241] width 40 height 60
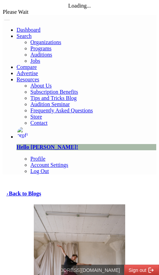
click at [35, 191] on h4 "‹ Back to Blogs" at bounding box center [79, 194] width 147 height 6
click at [34, 191] on link "‹ Back to Blogs" at bounding box center [23, 194] width 35 height 6
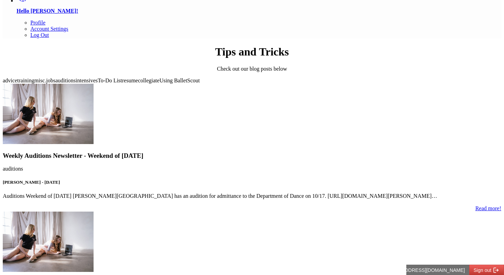
scroll to position [198, 0]
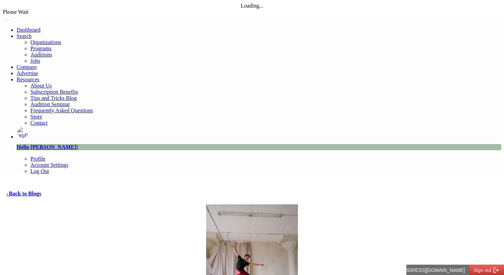
click at [41, 191] on link "‹ Back to Blogs" at bounding box center [23, 194] width 35 height 6
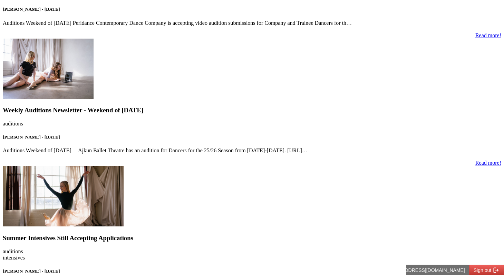
scroll to position [3287, 0]
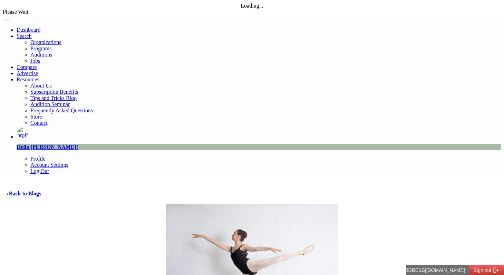
click at [41, 191] on link "‹ Back to Blogs" at bounding box center [23, 194] width 35 height 6
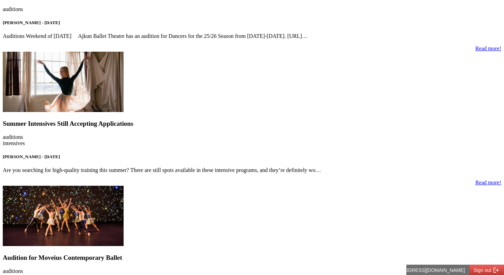
scroll to position [3400, 0]
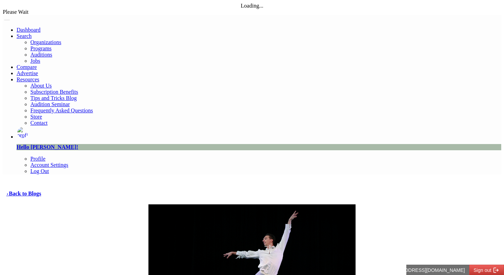
click at [41, 191] on link "‹ Back to Blogs" at bounding box center [23, 194] width 35 height 6
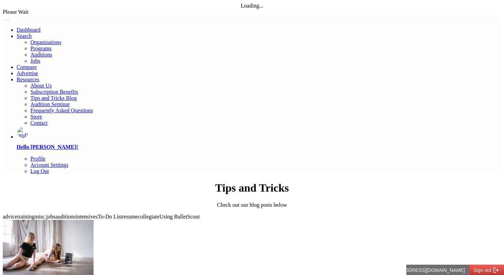
drag, startPoint x: 196, startPoint y: 40, endPoint x: 192, endPoint y: 35, distance: 7.4
click at [192, 182] on h1 "Tips and Tricks" at bounding box center [252, 188] width 499 height 13
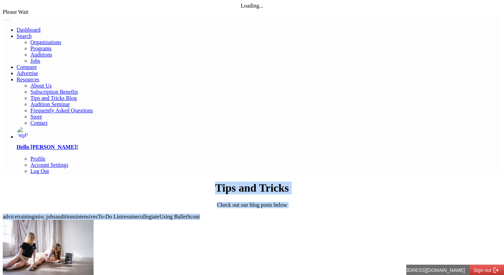
drag, startPoint x: 195, startPoint y: 40, endPoint x: 288, endPoint y: 89, distance: 105.0
click at [288, 214] on div "advice training misc. jobs auditions intensives To-Do List resume collegiate Us…" at bounding box center [252, 217] width 499 height 6
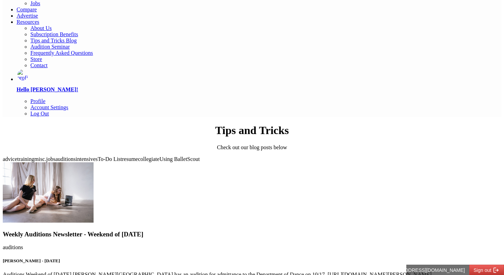
scroll to position [58, 0]
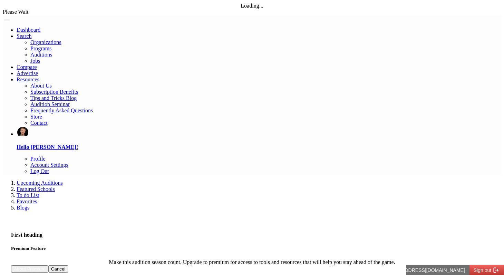
click at [37, 64] on link "Compare" at bounding box center [27, 67] width 20 height 6
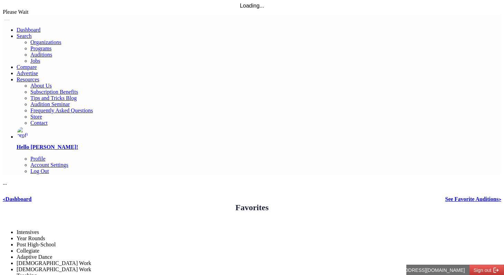
click at [37, 64] on link "Compare" at bounding box center [27, 67] width 20 height 6
click at [3, 20] on img at bounding box center [3, 20] width 0 height 0
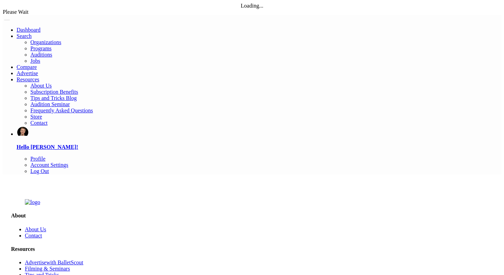
click at [40, 27] on link "Dashboard" at bounding box center [29, 30] width 24 height 6
